Goal: Information Seeking & Learning: Learn about a topic

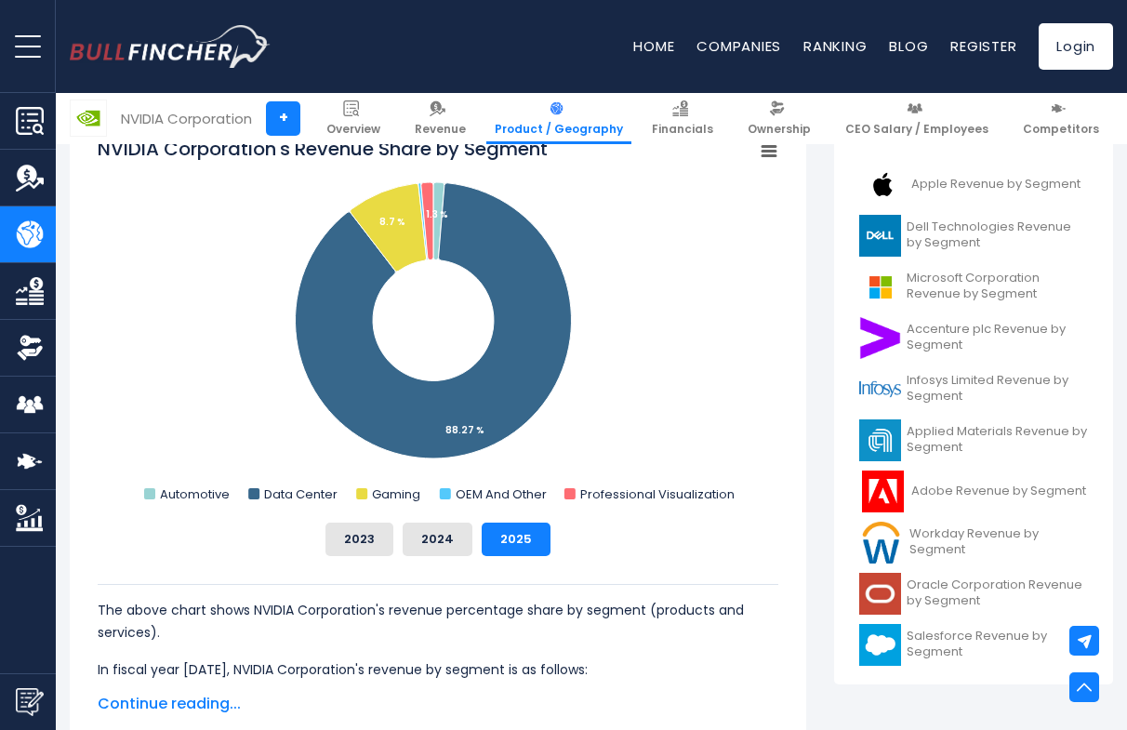
scroll to position [498, 0]
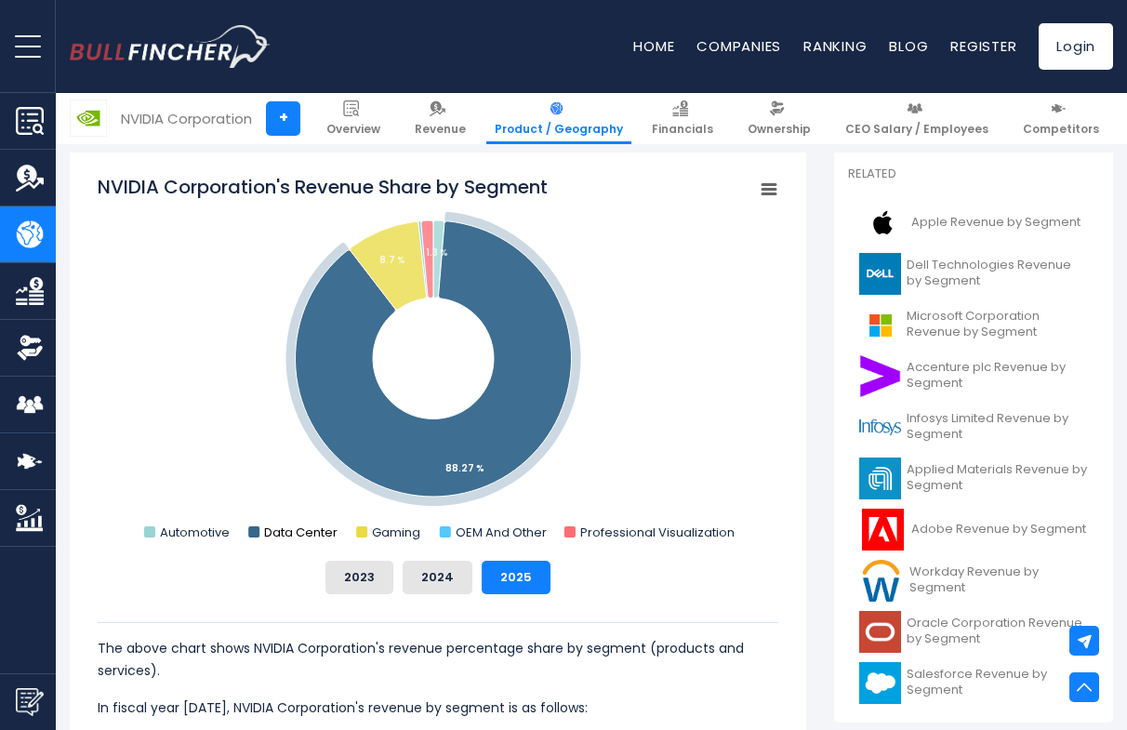
click at [287, 528] on text "Data Center" at bounding box center [300, 532] width 73 height 18
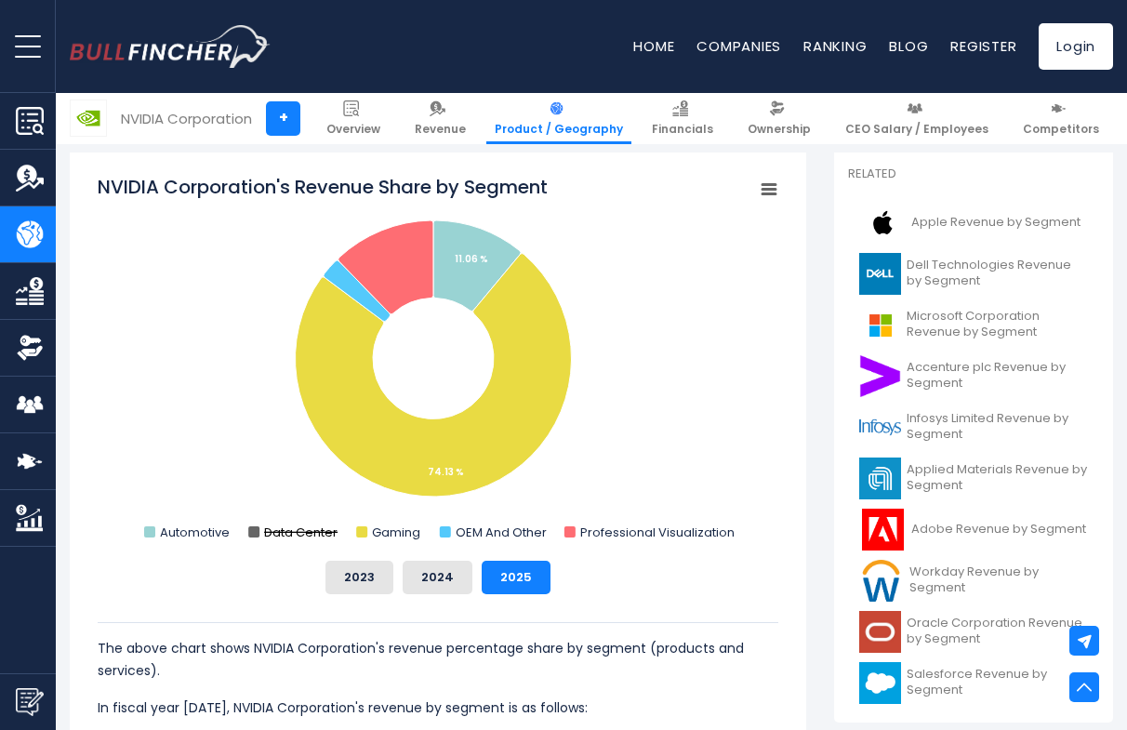
click at [296, 537] on text "Data Center" at bounding box center [300, 532] width 73 height 18
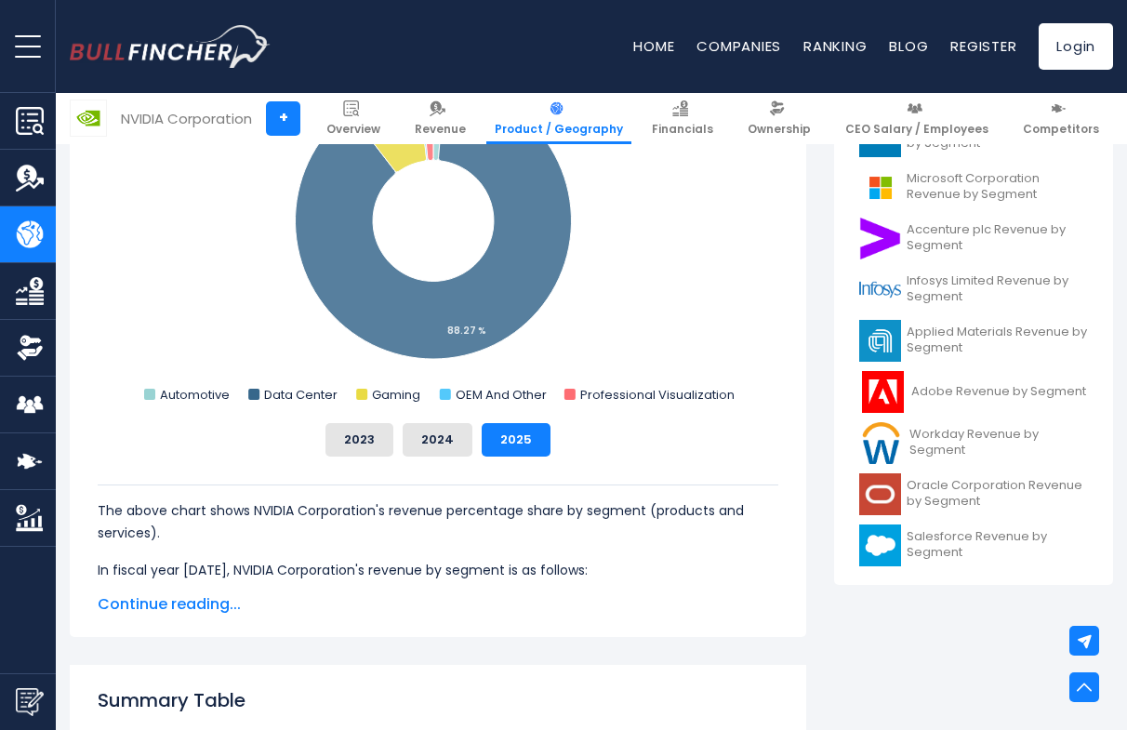
scroll to position [443, 0]
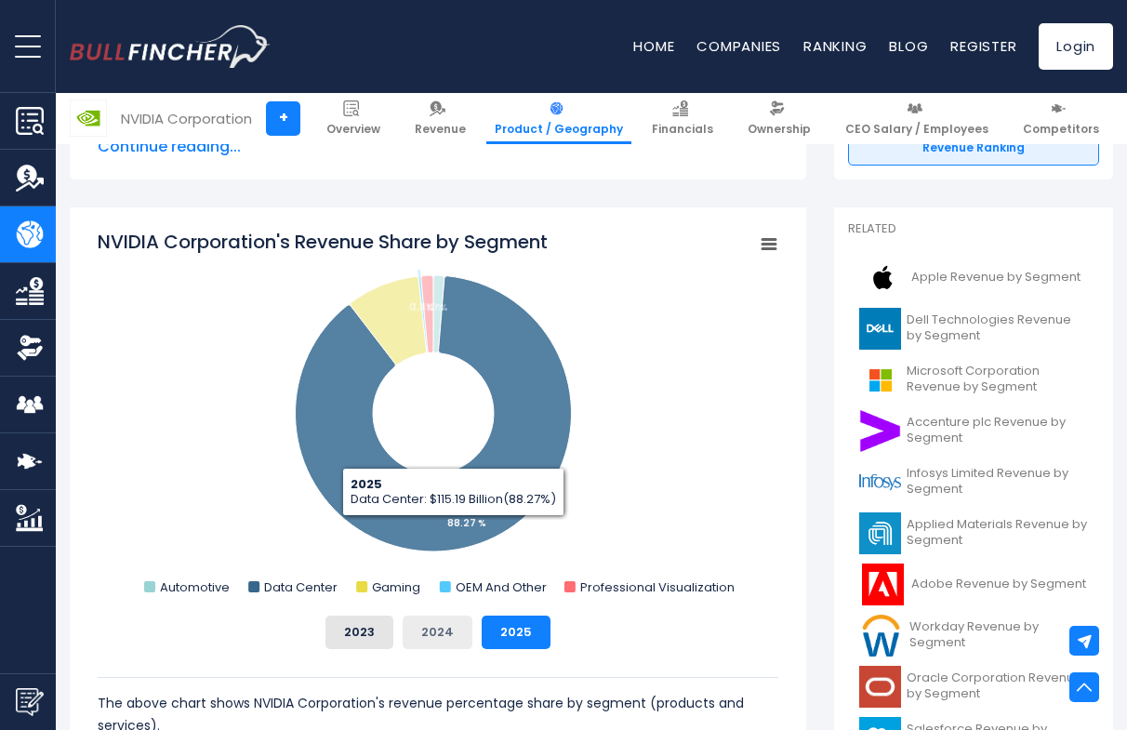
click at [446, 618] on button "2024" at bounding box center [438, 631] width 70 height 33
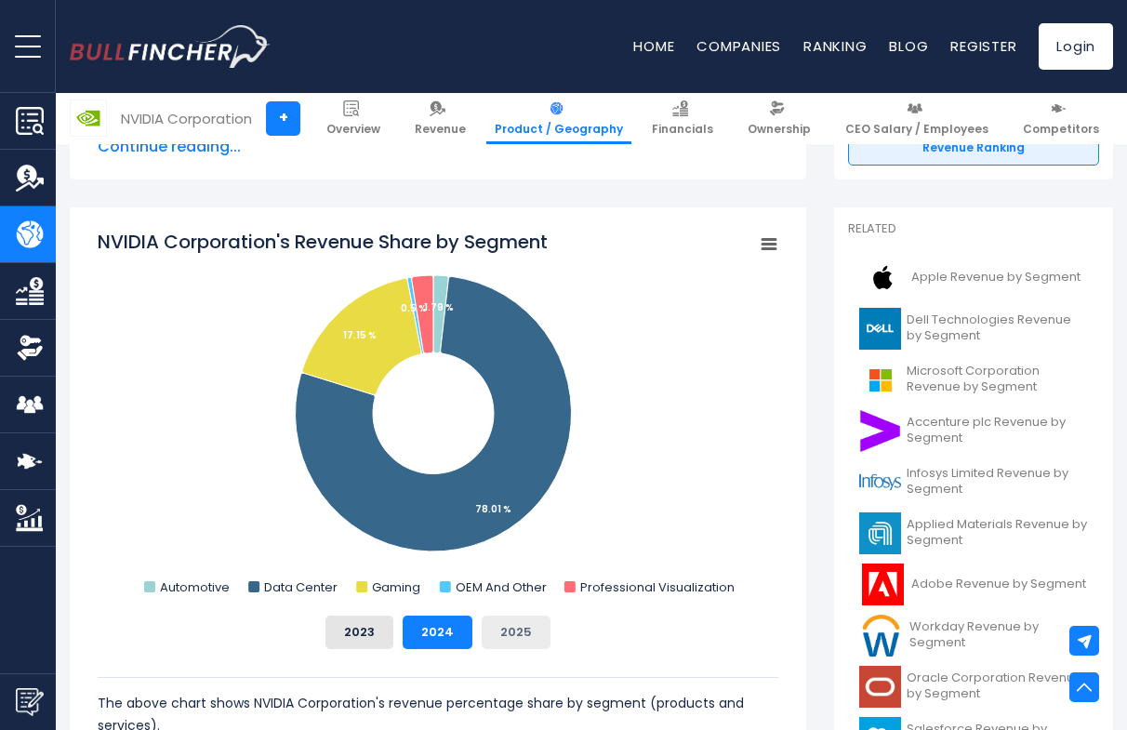
click at [484, 632] on button "2025" at bounding box center [516, 631] width 69 height 33
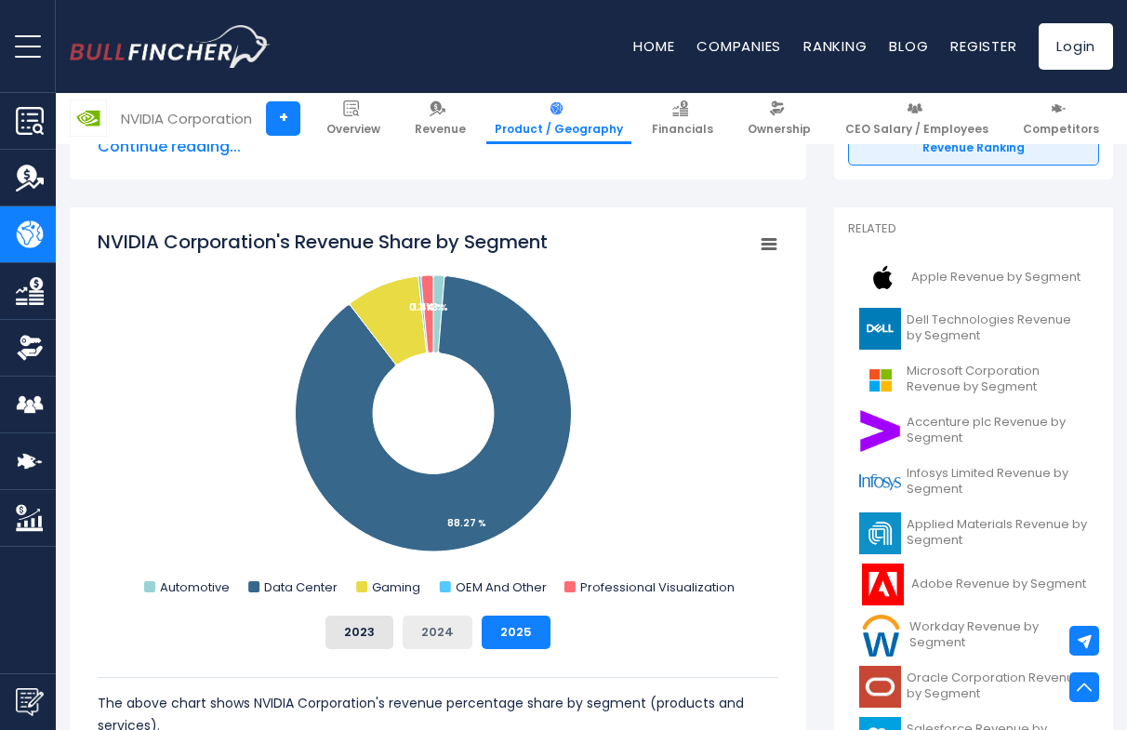
click at [438, 631] on button "2024" at bounding box center [438, 631] width 70 height 33
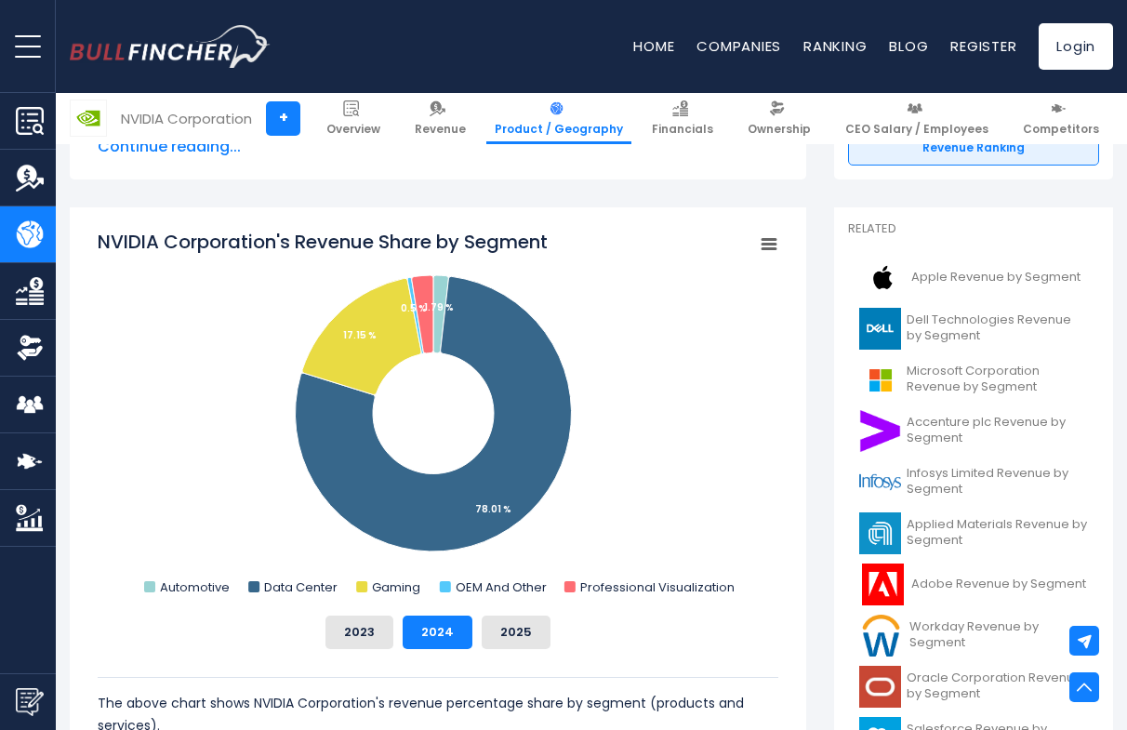
click at [523, 652] on div "The above chart shows NVIDIA Corporation's revenue percentage share by segment …" at bounding box center [438, 711] width 681 height 125
click at [515, 641] on button "2025" at bounding box center [516, 631] width 69 height 33
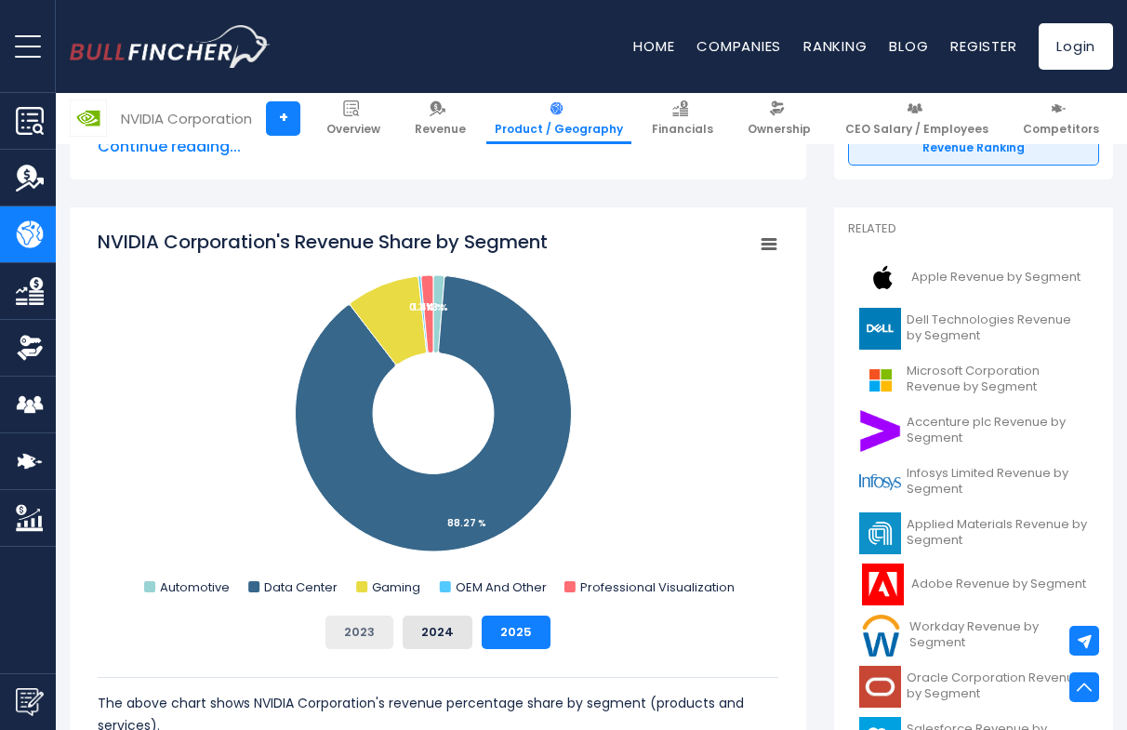
click at [373, 617] on button "2023" at bounding box center [359, 631] width 68 height 33
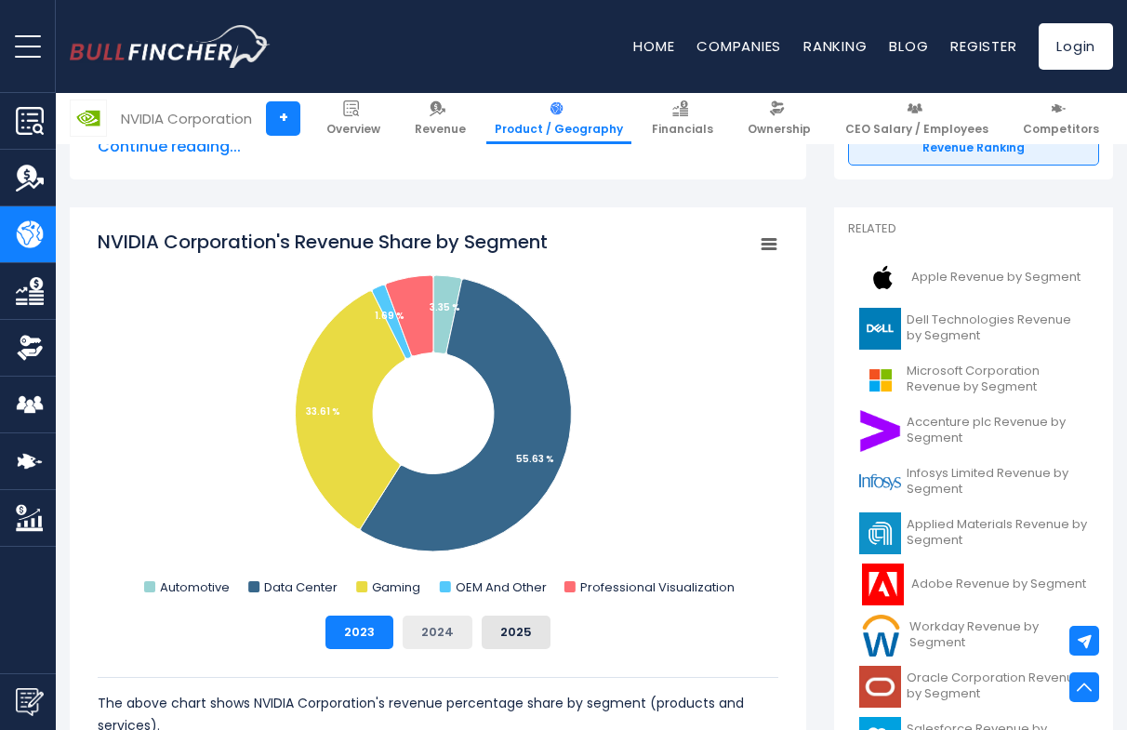
click at [453, 630] on button "2024" at bounding box center [438, 631] width 70 height 33
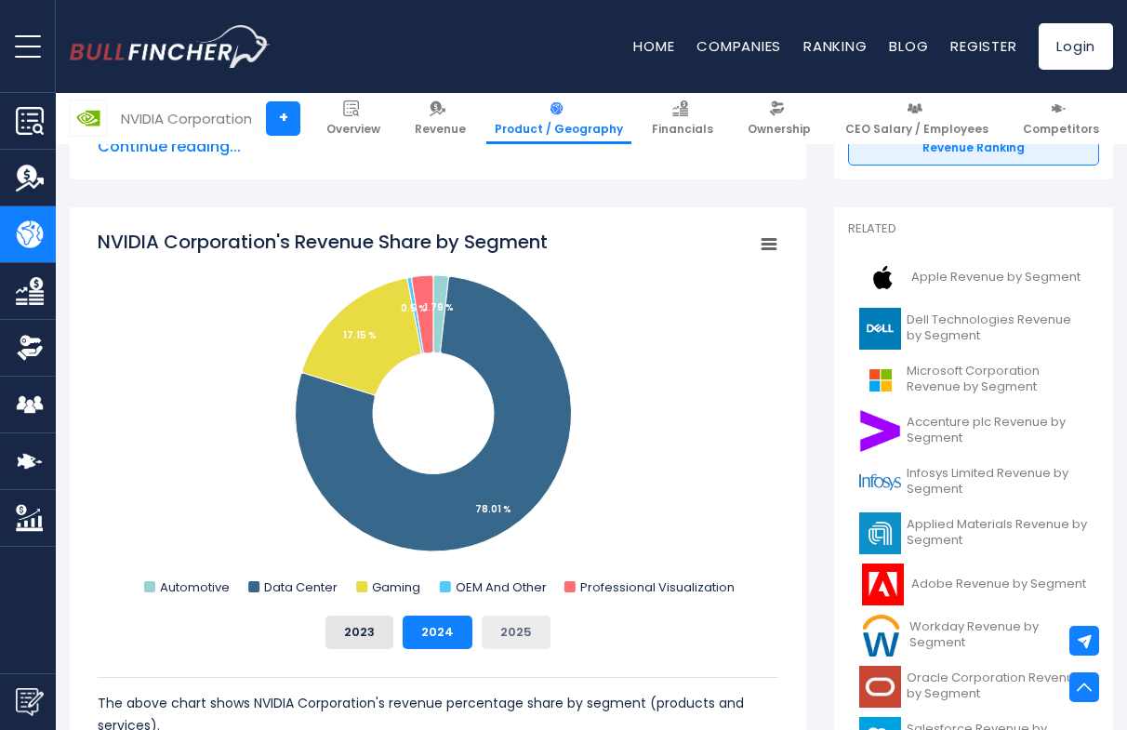
click at [503, 636] on button "2025" at bounding box center [516, 631] width 69 height 33
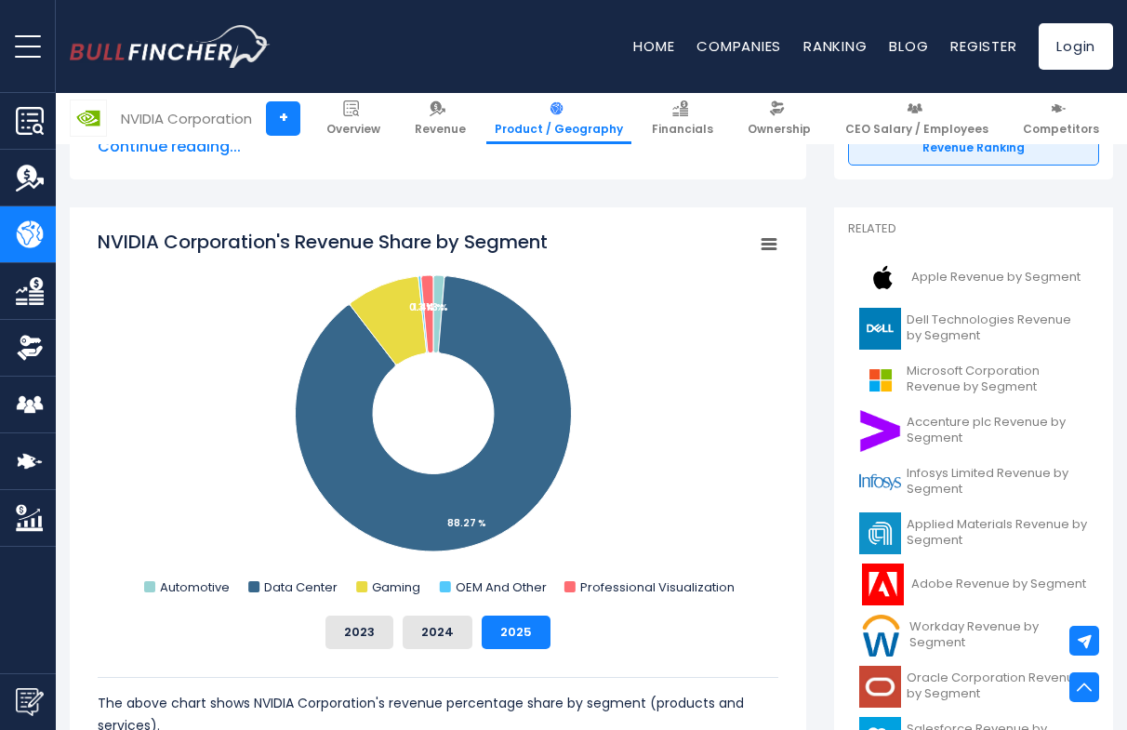
click at [400, 627] on div "2023 2024 2025" at bounding box center [438, 631] width 681 height 33
click at [424, 627] on button "2024" at bounding box center [438, 631] width 70 height 33
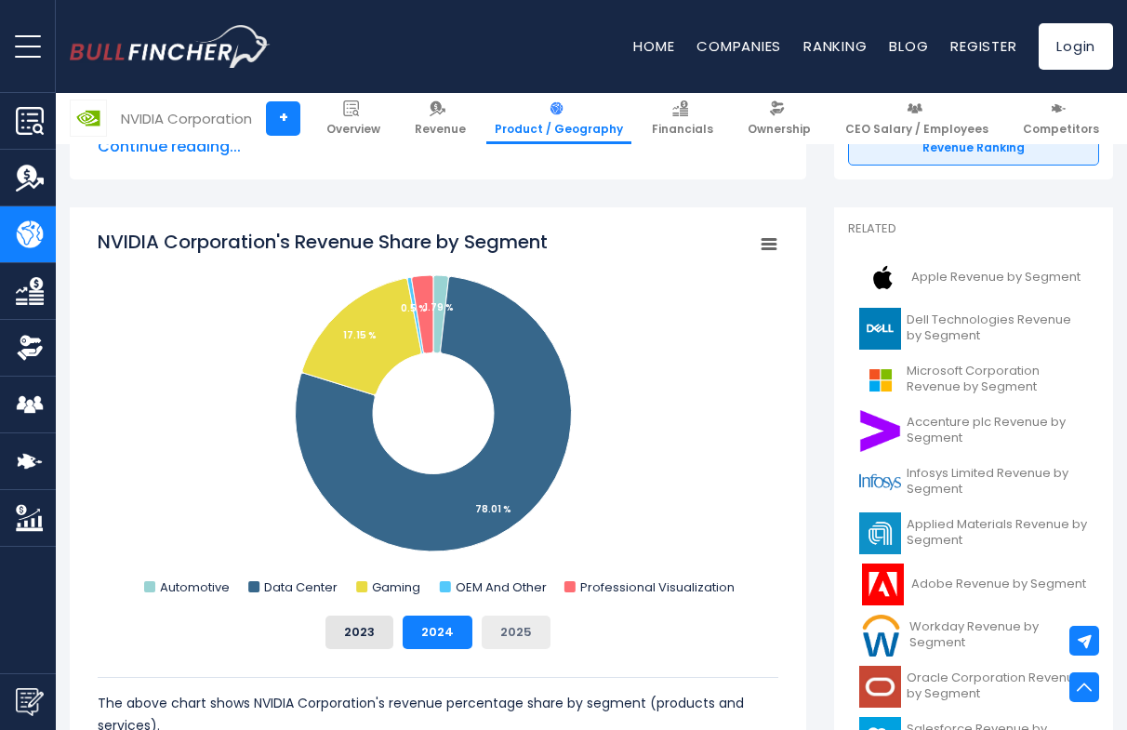
click at [487, 633] on button "2025" at bounding box center [516, 631] width 69 height 33
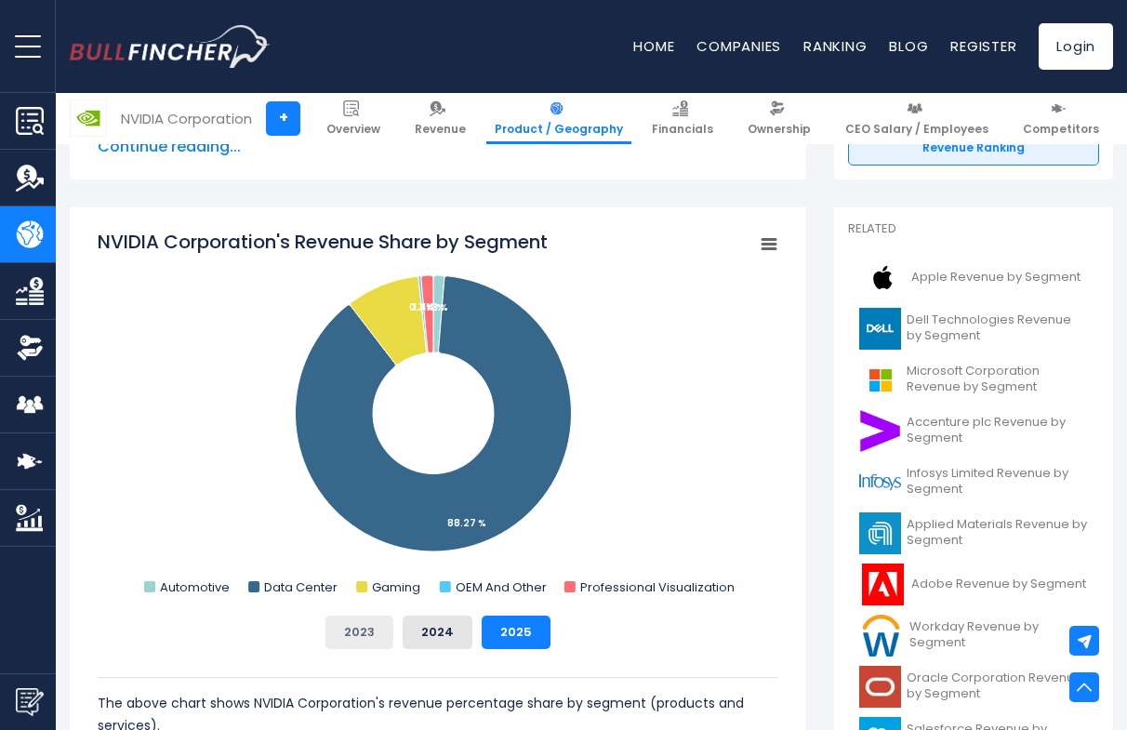
click at [360, 625] on button "2023" at bounding box center [359, 631] width 68 height 33
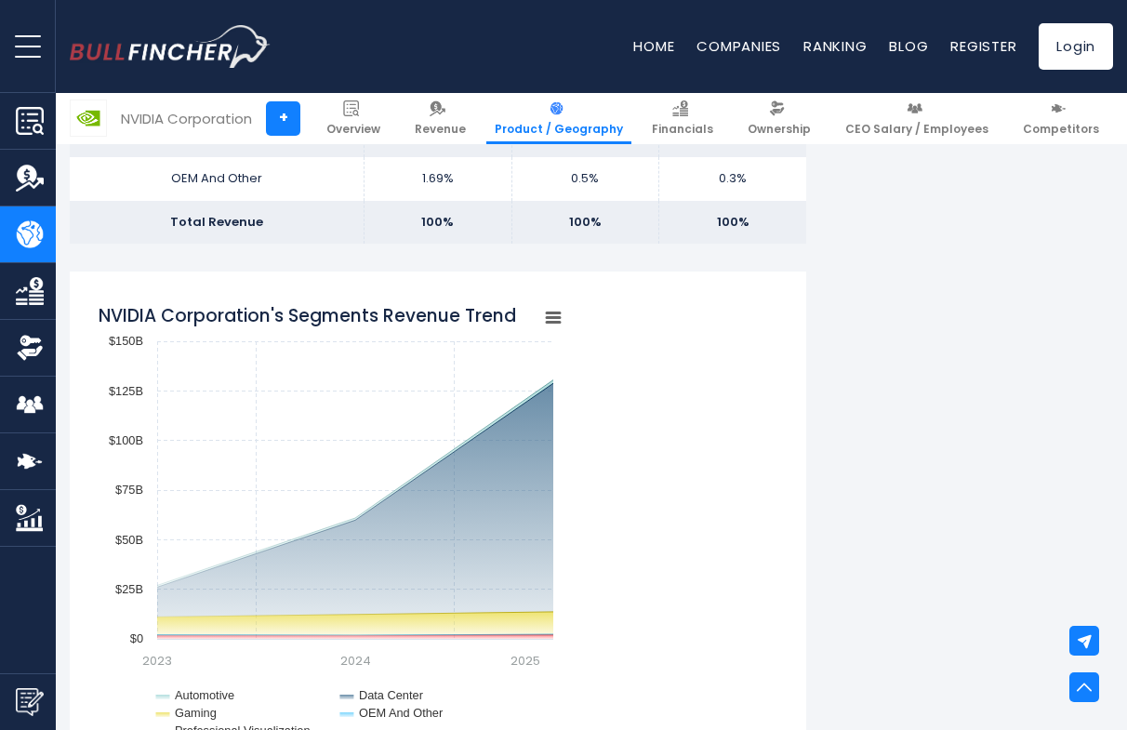
scroll to position [1500, 0]
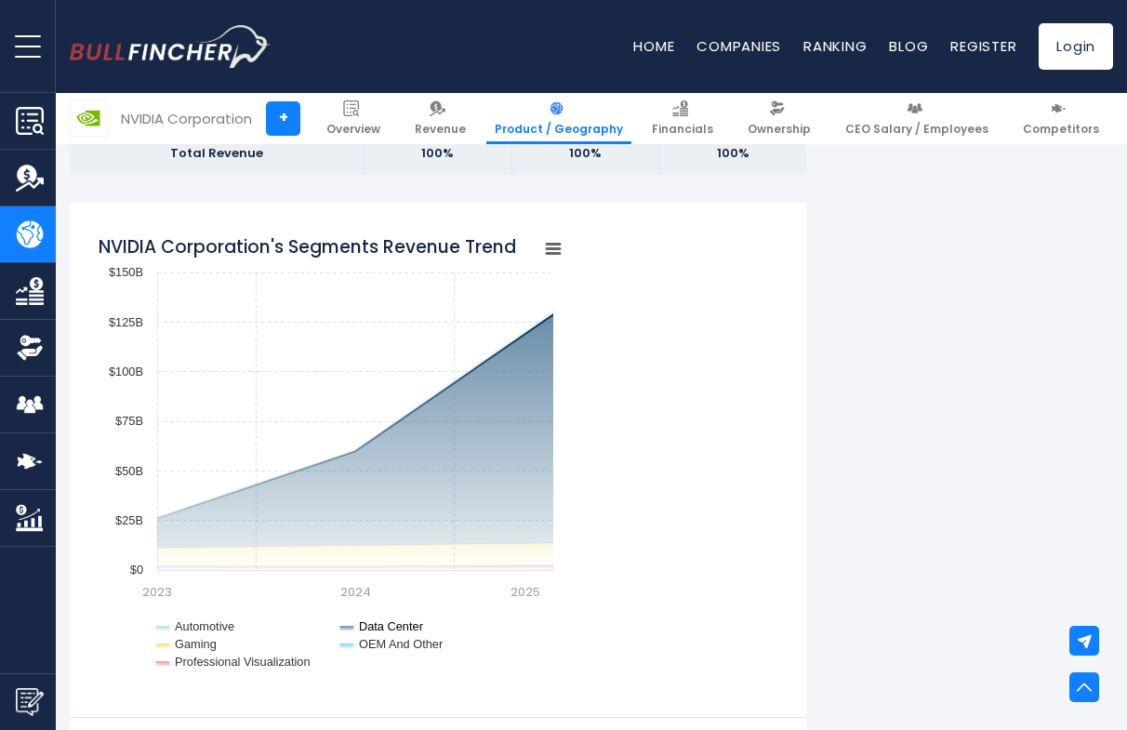
click at [408, 619] on text "Data Center" at bounding box center [391, 626] width 65 height 14
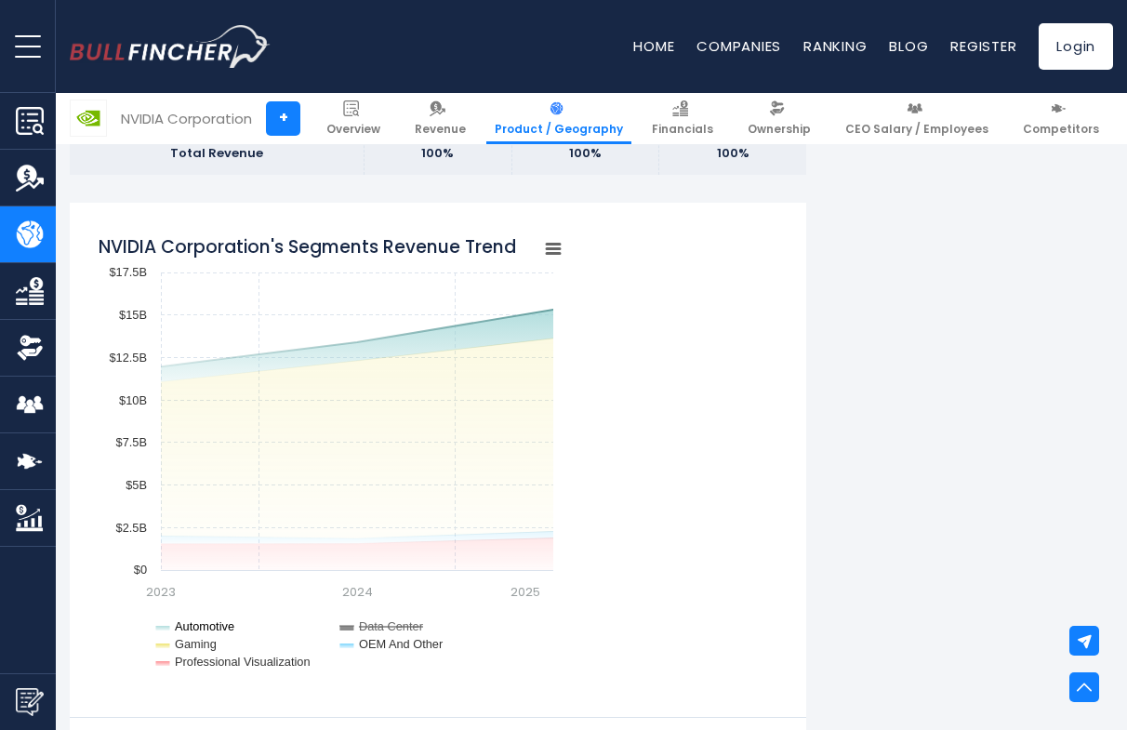
click at [192, 621] on text "Automotive" at bounding box center [204, 626] width 59 height 14
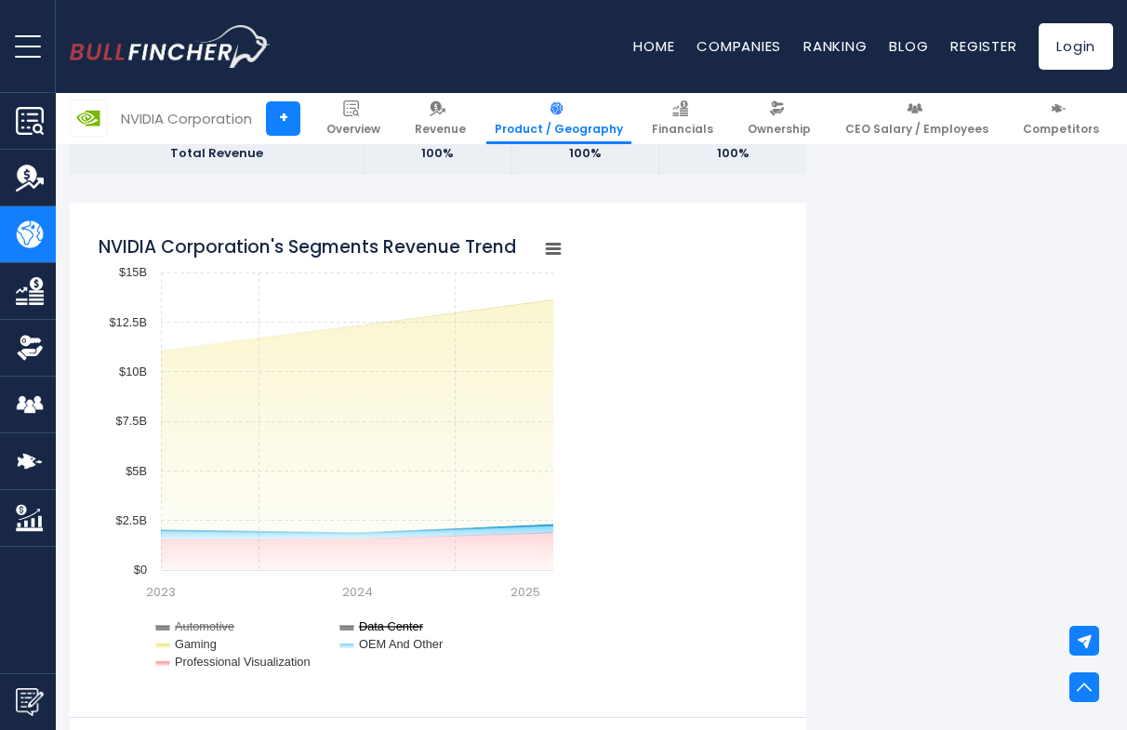
click at [379, 623] on text "Data Center" at bounding box center [391, 626] width 65 height 14
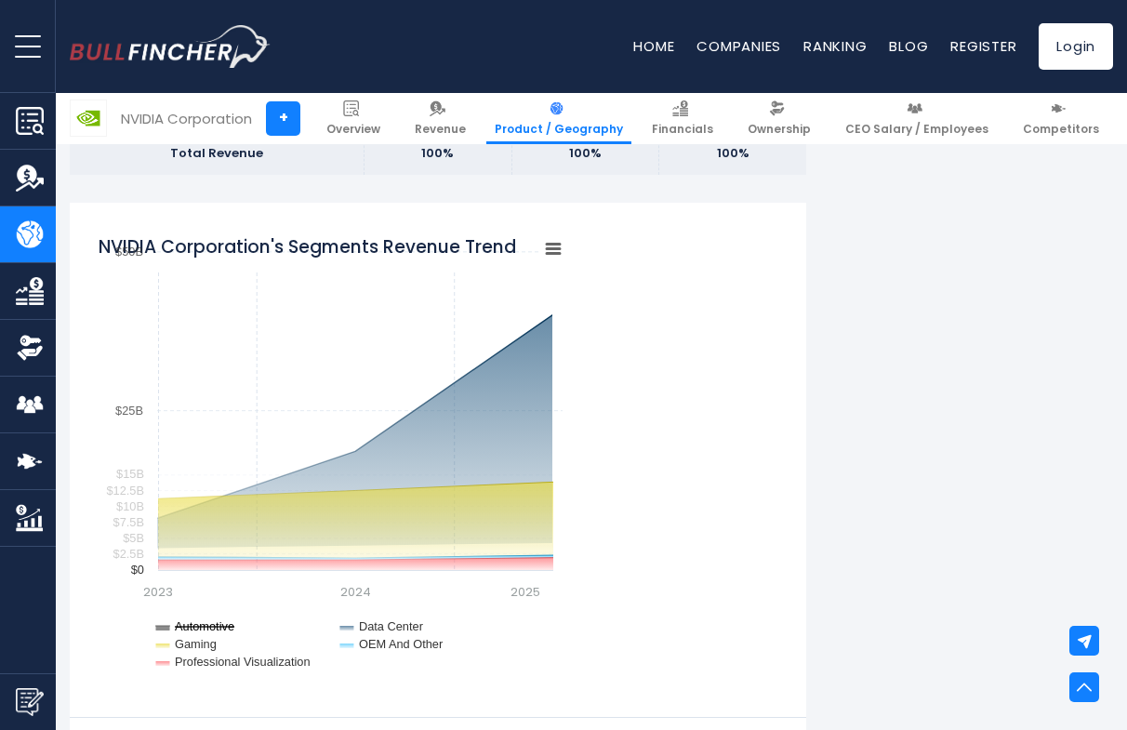
click at [215, 623] on text "Automotive" at bounding box center [204, 626] width 59 height 14
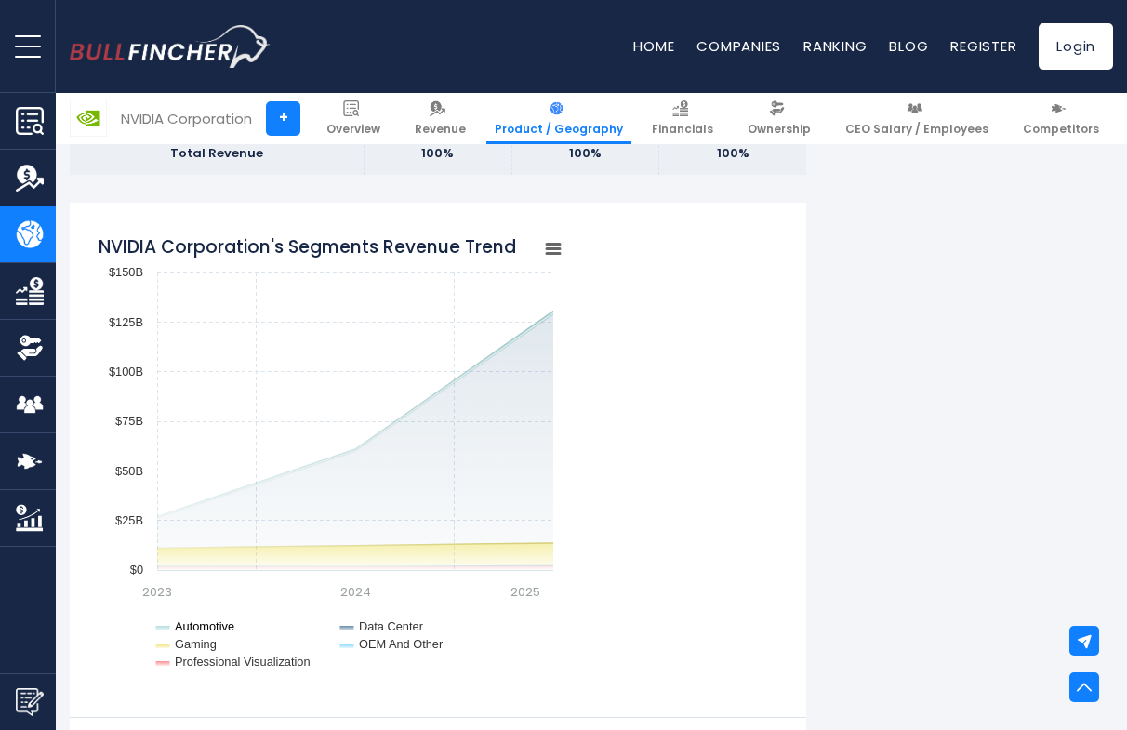
click at [180, 623] on text "Automotive" at bounding box center [204, 626] width 59 height 14
click at [185, 637] on text "Gaming" at bounding box center [196, 644] width 42 height 14
click at [190, 654] on text "Professional Visualization" at bounding box center [243, 661] width 136 height 14
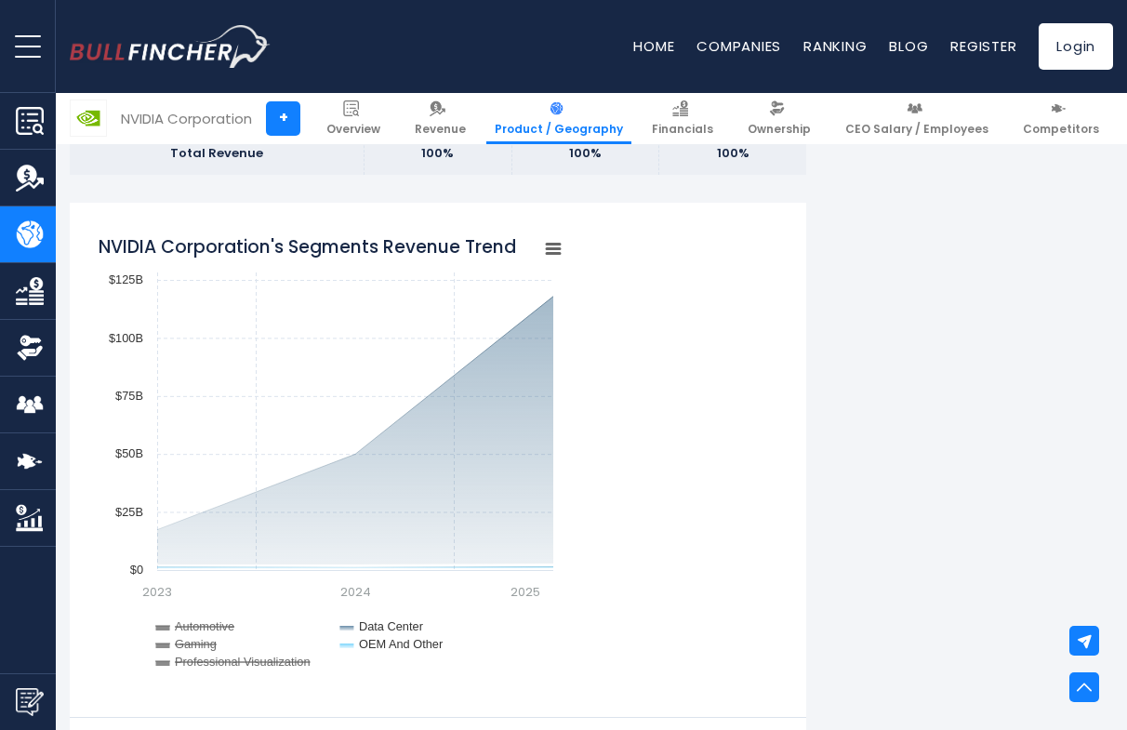
click at [404, 641] on text "OEM And Other" at bounding box center [401, 644] width 85 height 14
